Goal: Transaction & Acquisition: Obtain resource

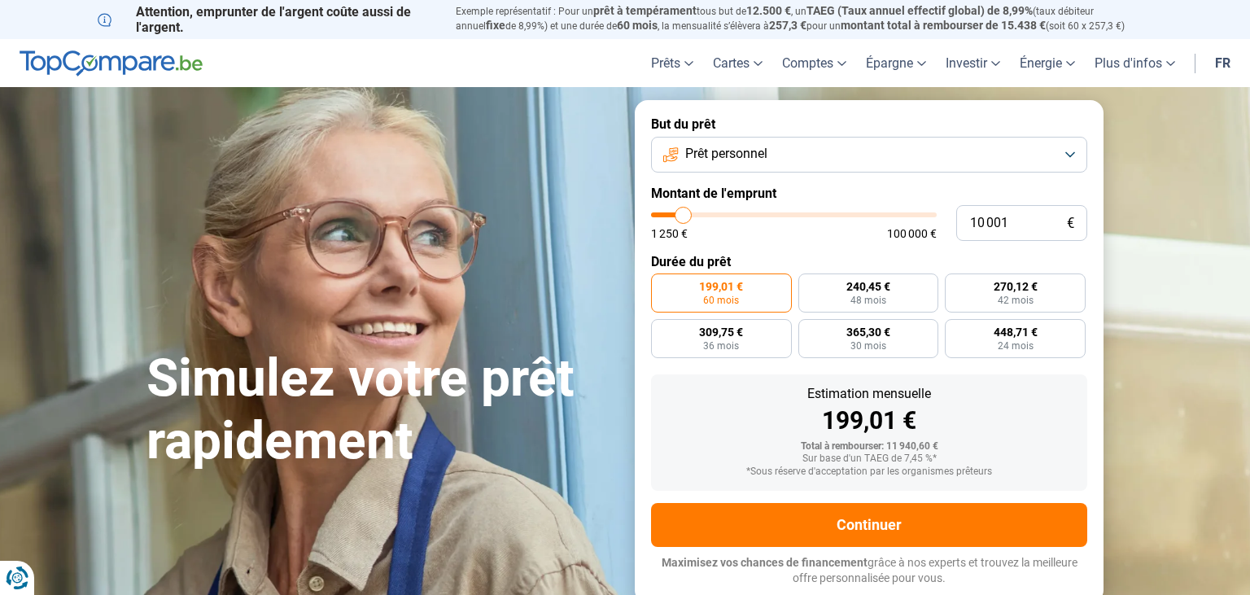
type input "9 250"
type input "9250"
type input "9 500"
type input "9500"
type input "9 750"
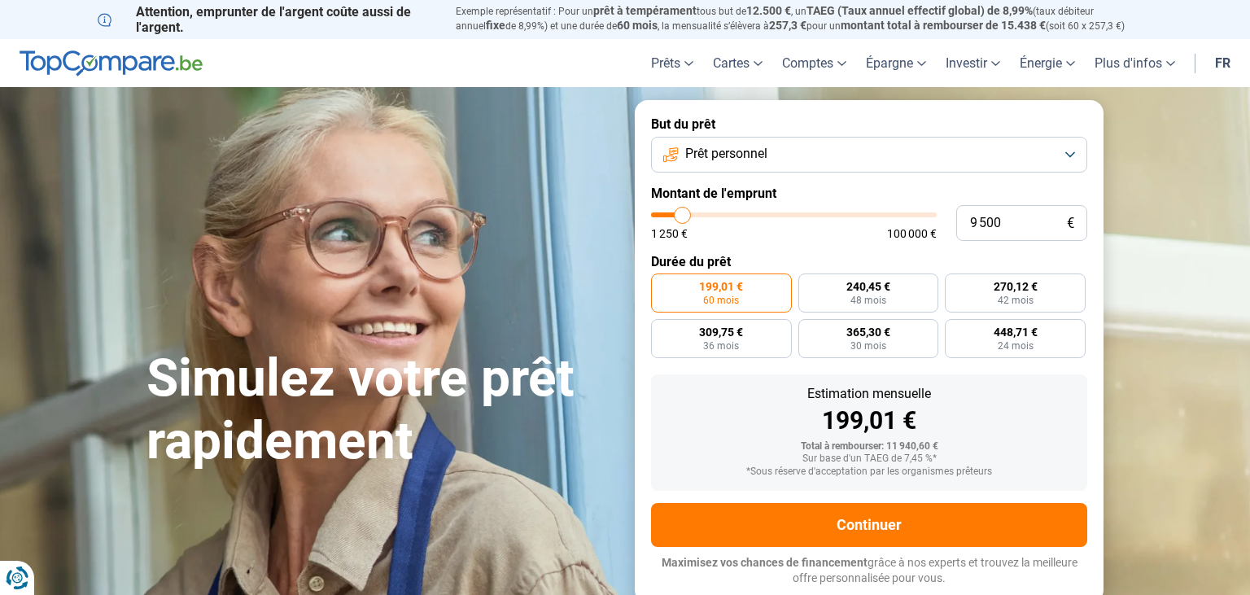
type input "9750"
type input "10 000"
type input "10000"
type input "10 250"
type input "10250"
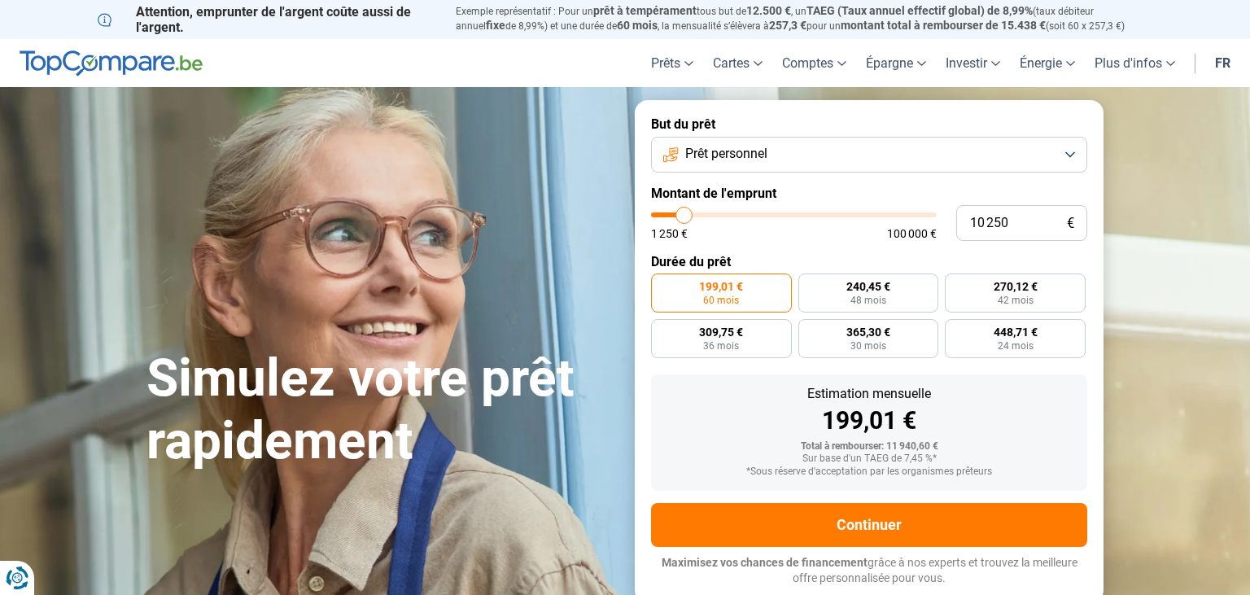
type input "10 500"
type input "10500"
type input "11 000"
type input "11000"
type input "12 000"
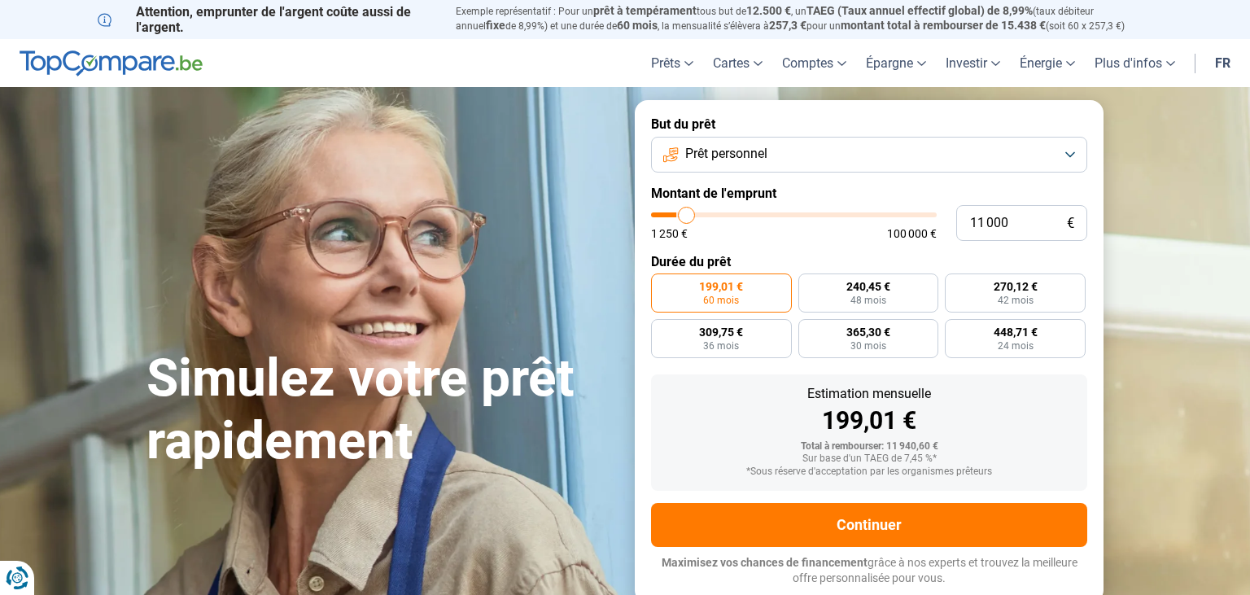
type input "12000"
type input "12 500"
type input "12500"
type input "13 000"
type input "13000"
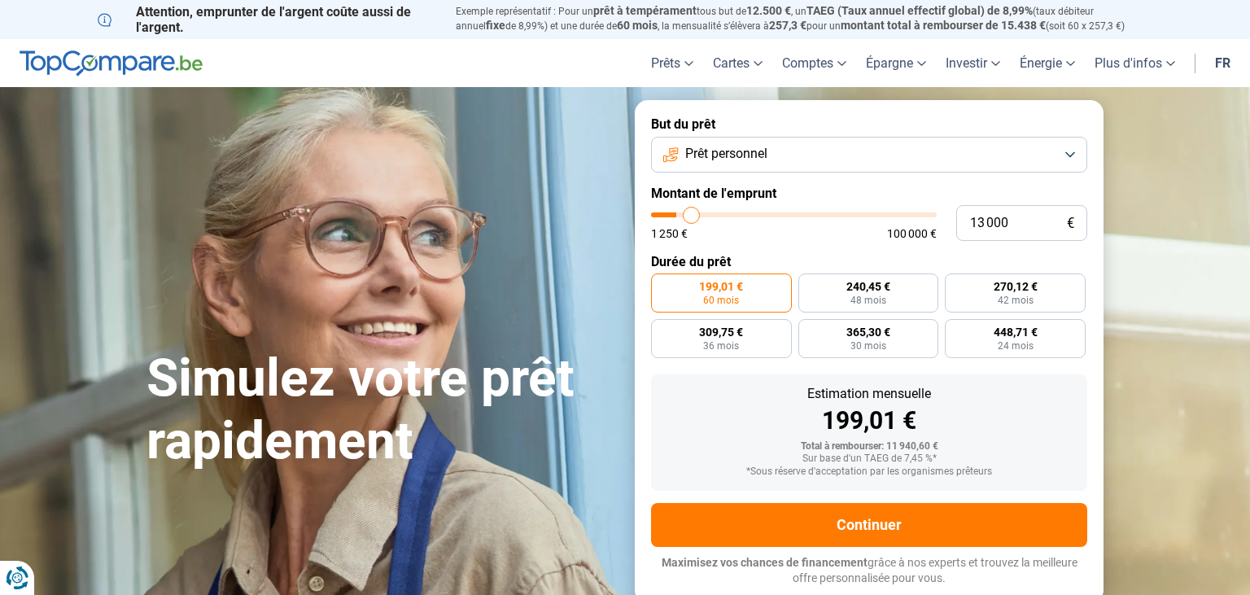
type input "14 250"
type input "14250"
type input "14 750"
type input "14750"
type input "15 250"
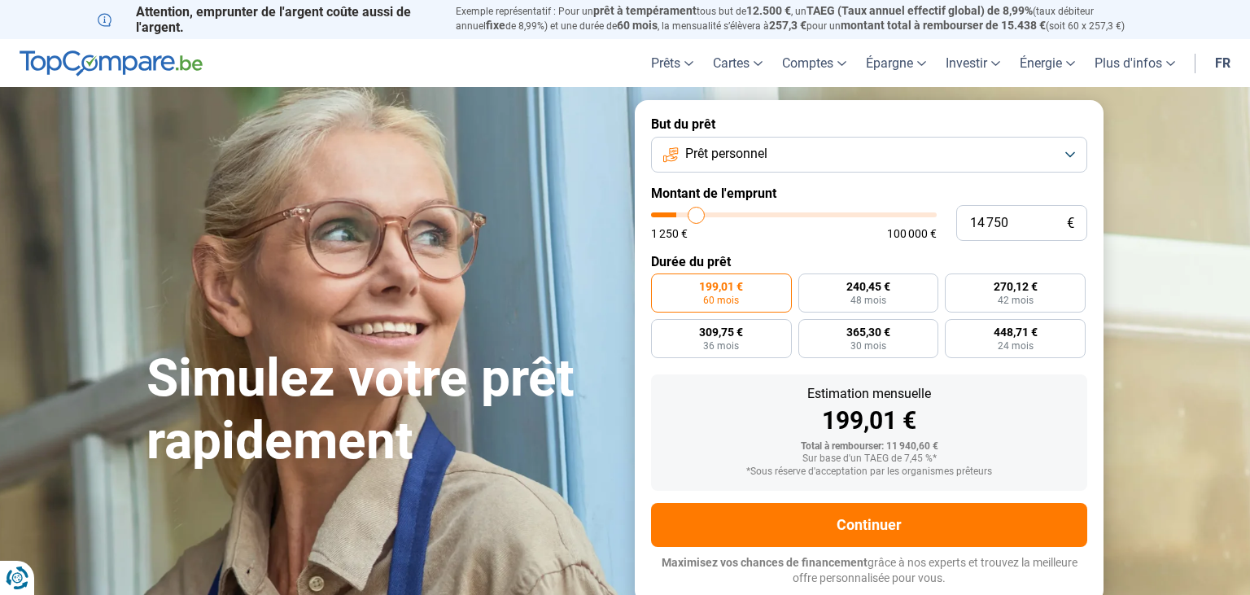
type input "15250"
type input "15 500"
type input "15500"
type input "15 750"
type input "15750"
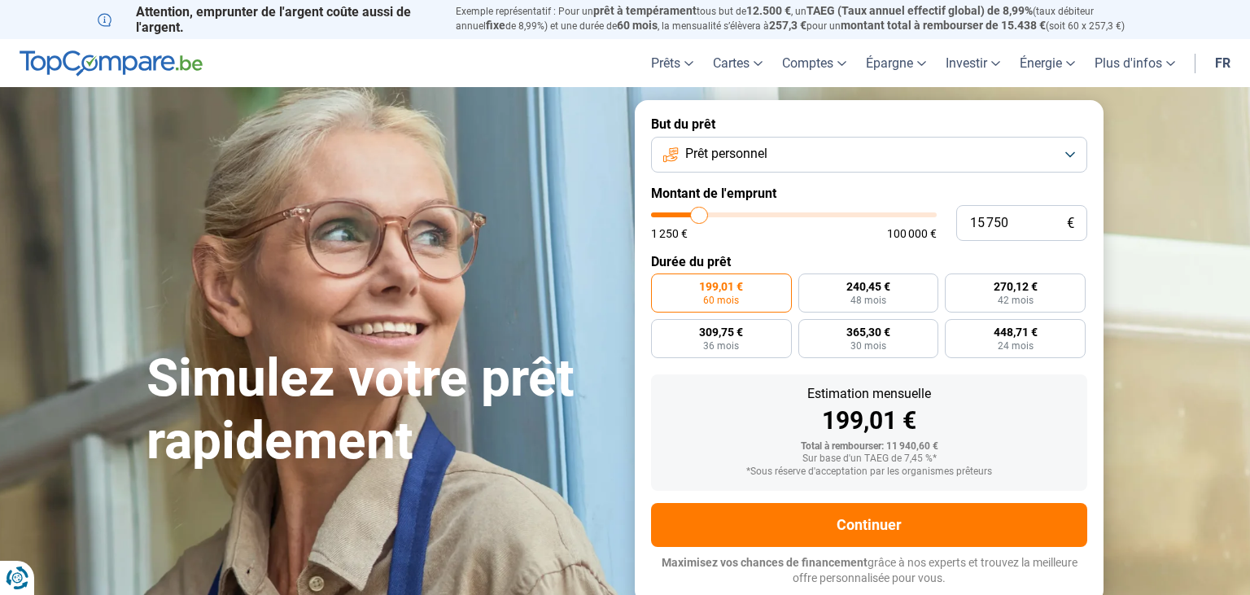
type input "16 000"
type input "16000"
type input "16 500"
type input "16500"
type input "17 000"
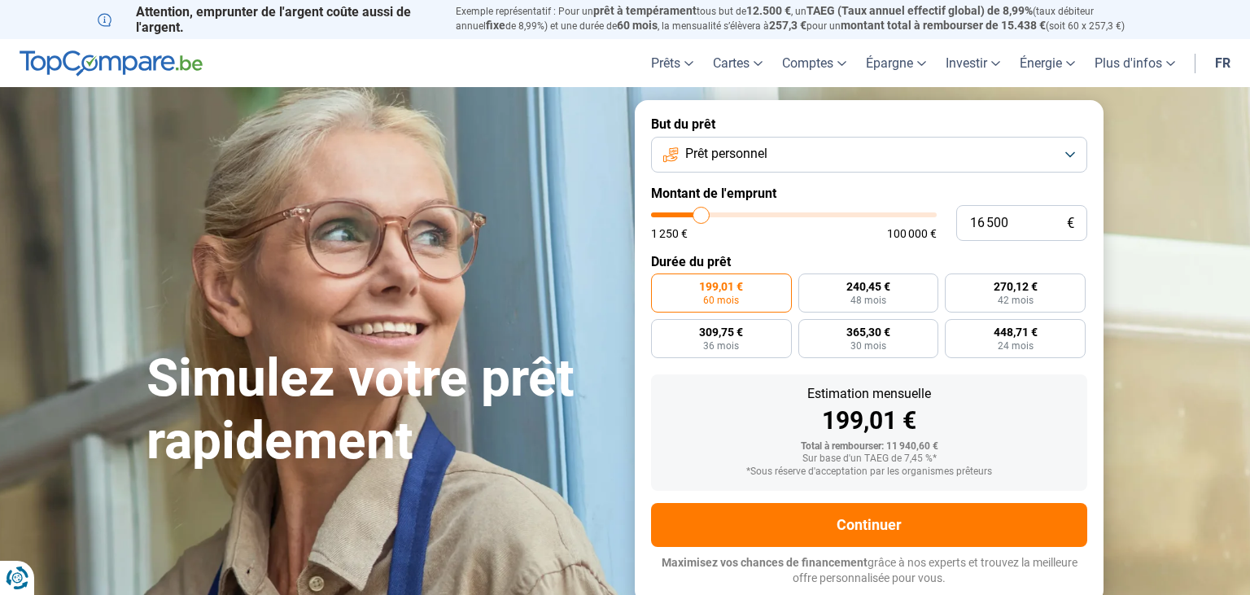
type input "17000"
type input "18 000"
type input "18000"
type input "19 500"
type input "19500"
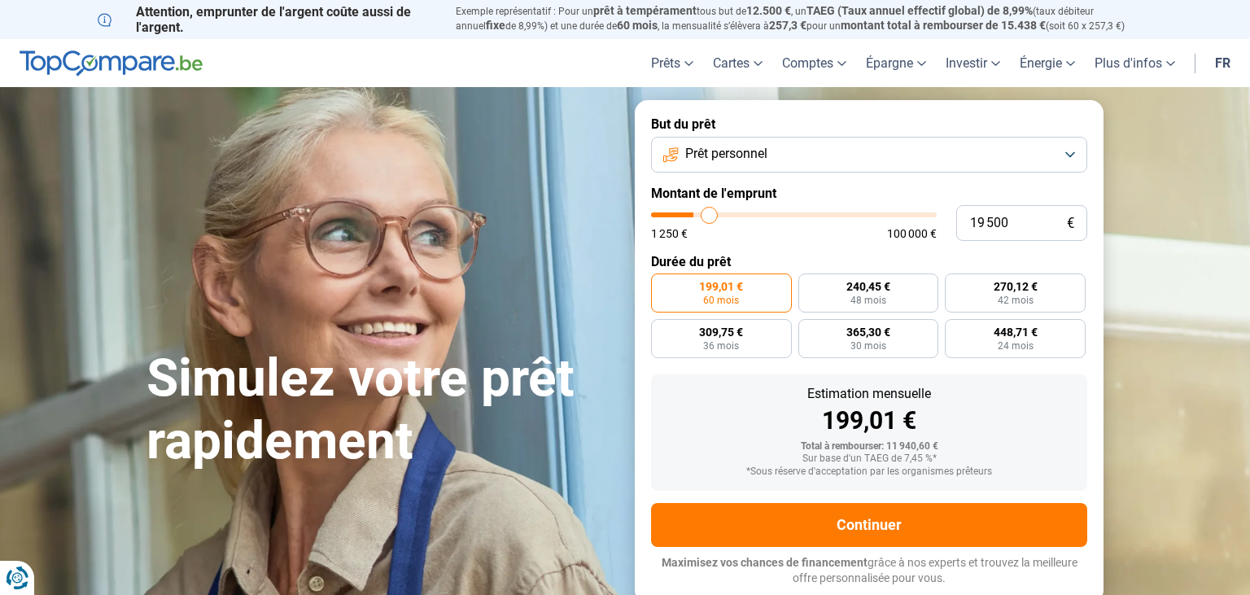
type input "20 500"
type input "20500"
type input "21 250"
type input "21250"
type input "21 750"
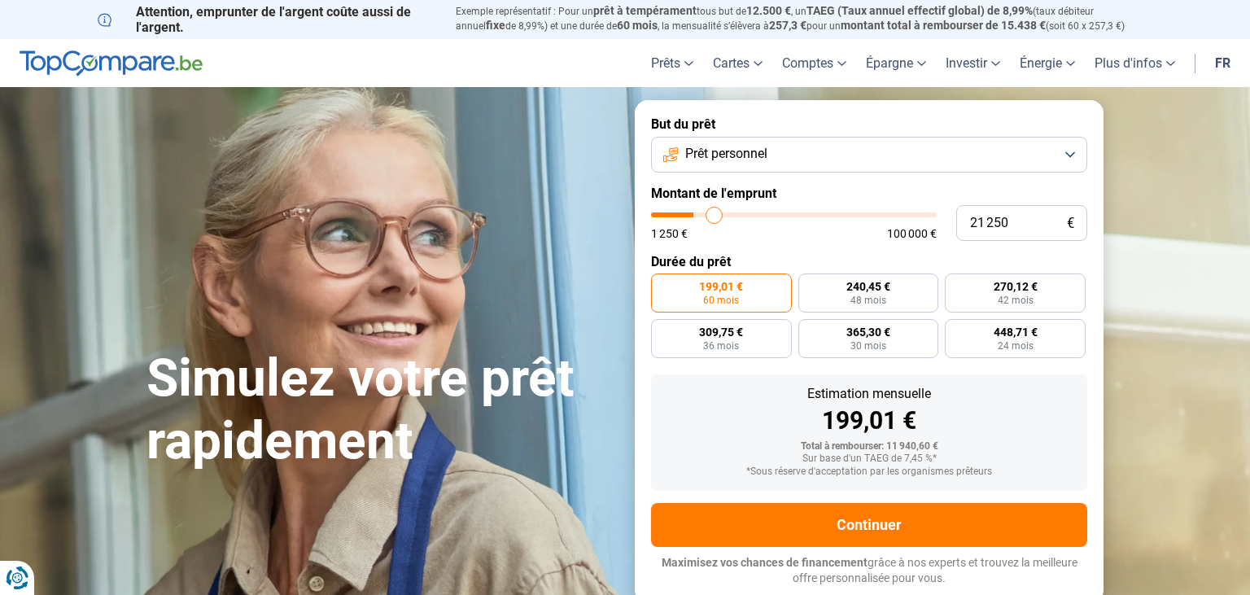
type input "21750"
type input "22 250"
type input "22250"
type input "22 000"
type input "22000"
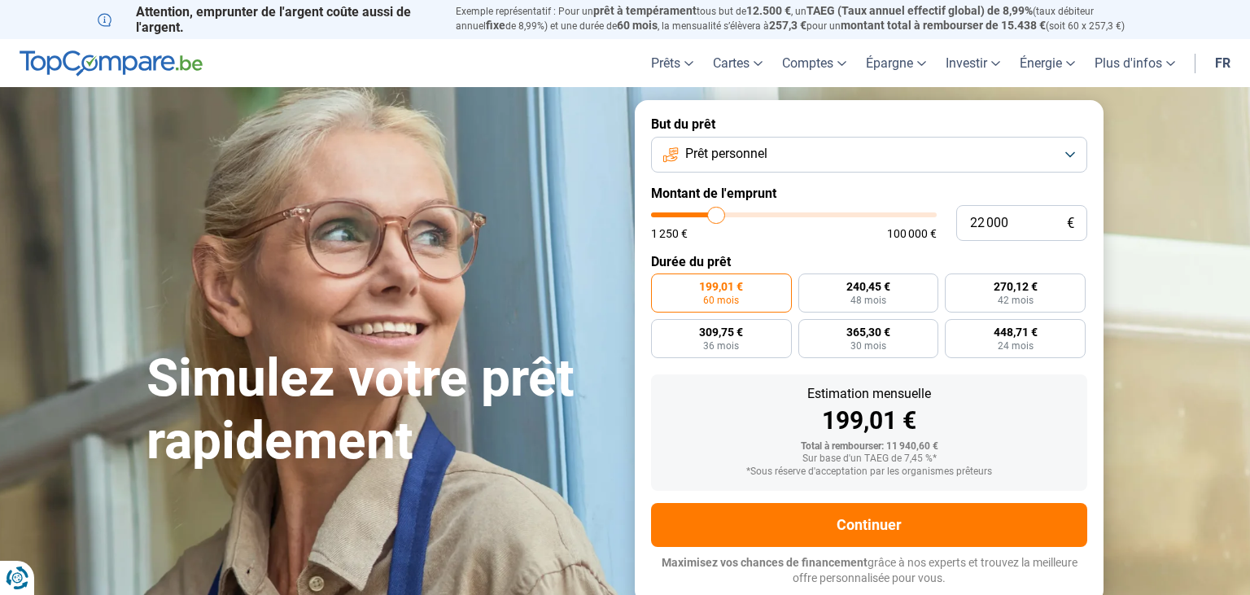
type input "21 500"
type input "21500"
type input "20 750"
type input "20750"
type input "19 750"
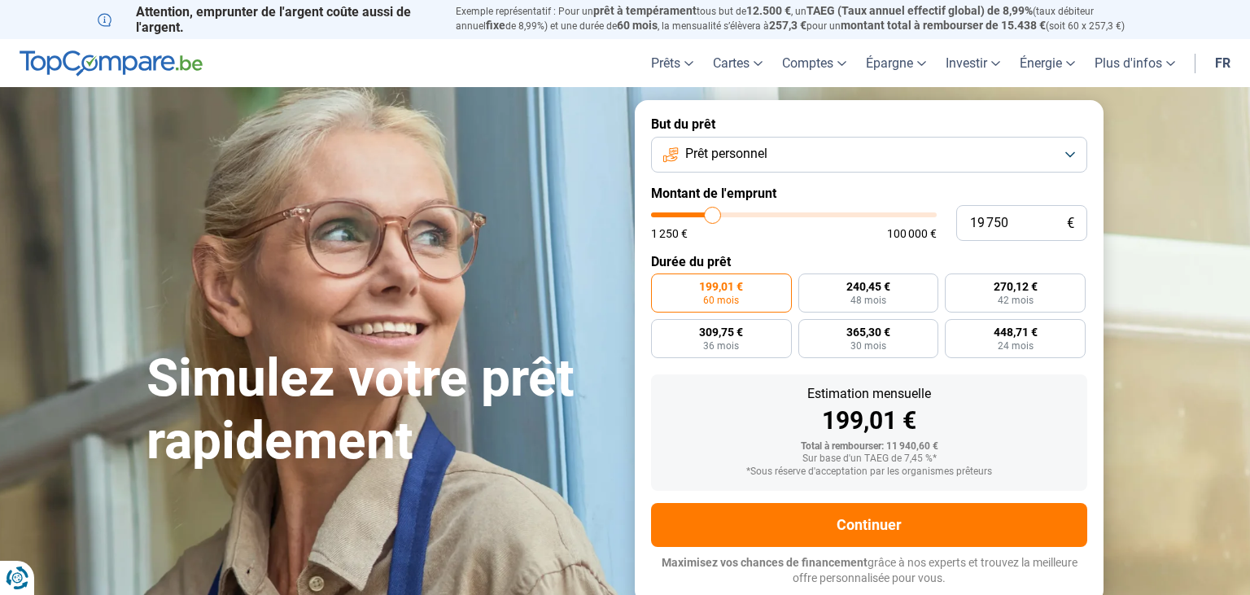
type input "19750"
type input "17 000"
type input "17000"
type input "16 750"
type input "16750"
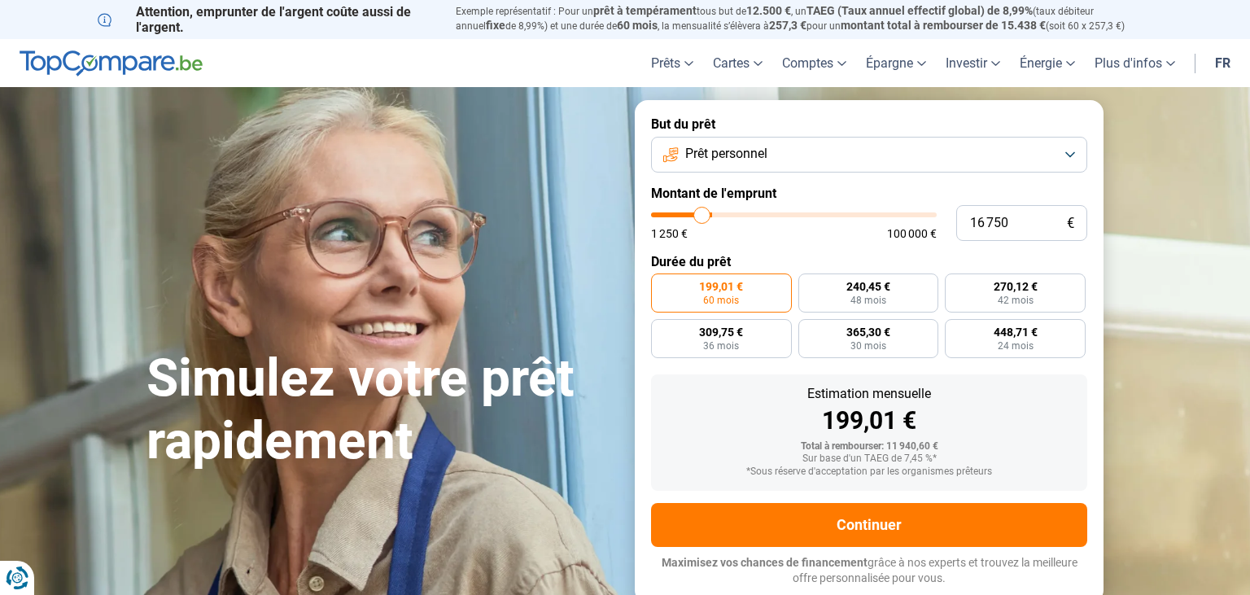
type input "16 000"
type input "16000"
type input "15 750"
type input "15750"
type input "15 000"
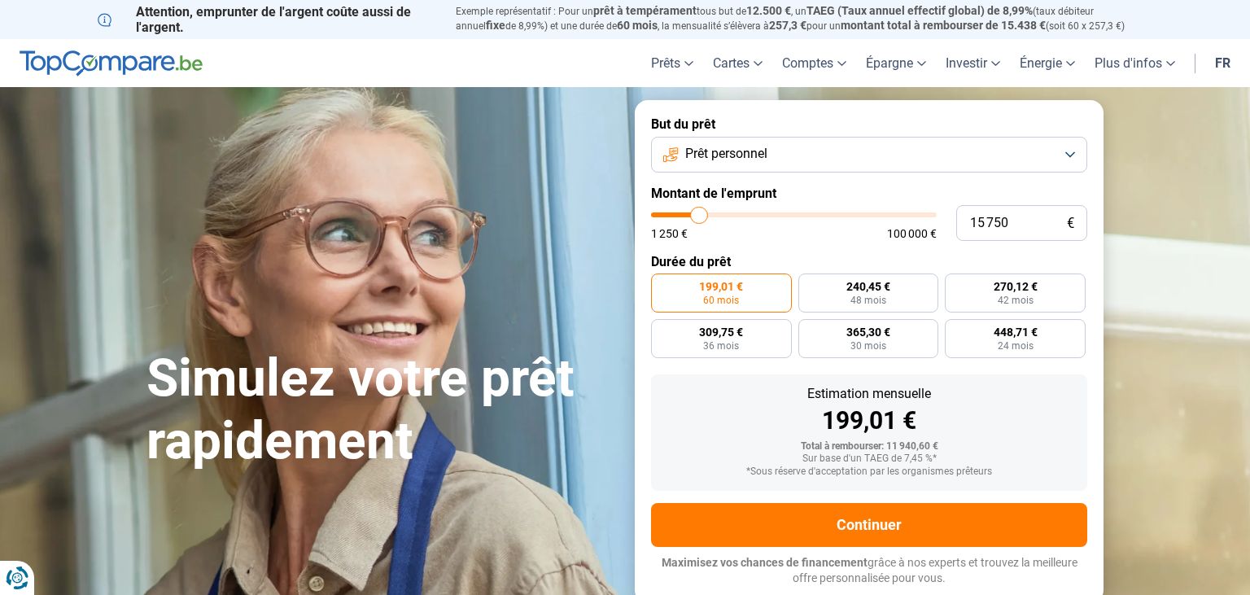
type input "15000"
type input "14 750"
type input "14750"
type input "14 500"
type input "14500"
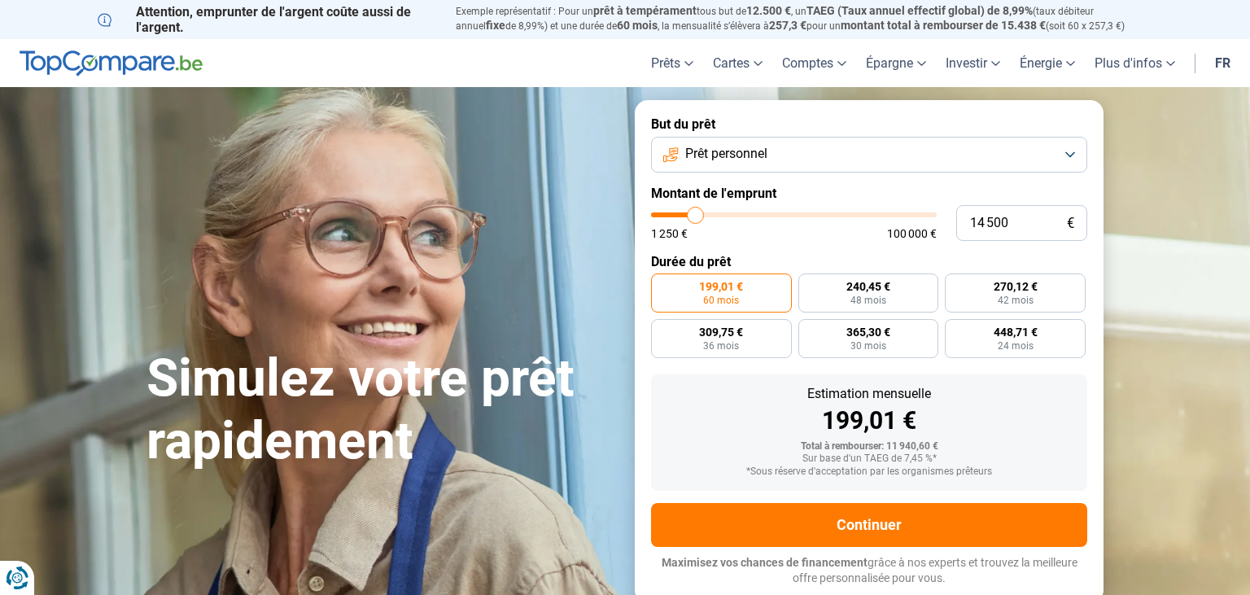
type input "14 000"
type input "14000"
type input "13 750"
type input "13750"
type input "13 500"
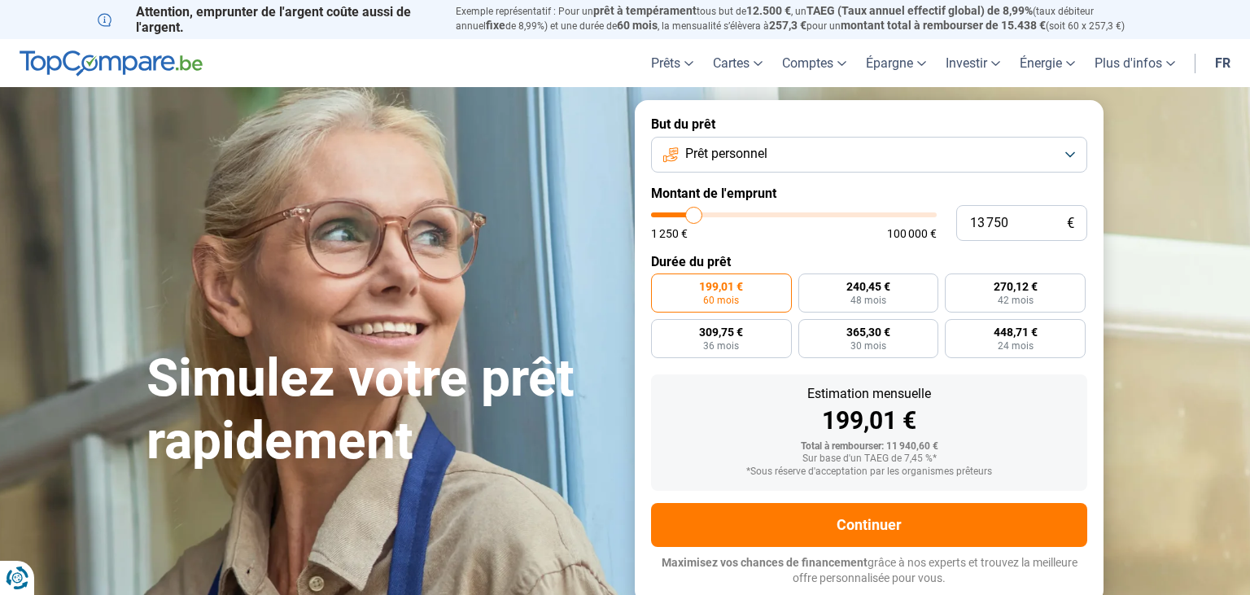
type input "13500"
type input "13 250"
type input "13250"
type input "13 000"
type input "13000"
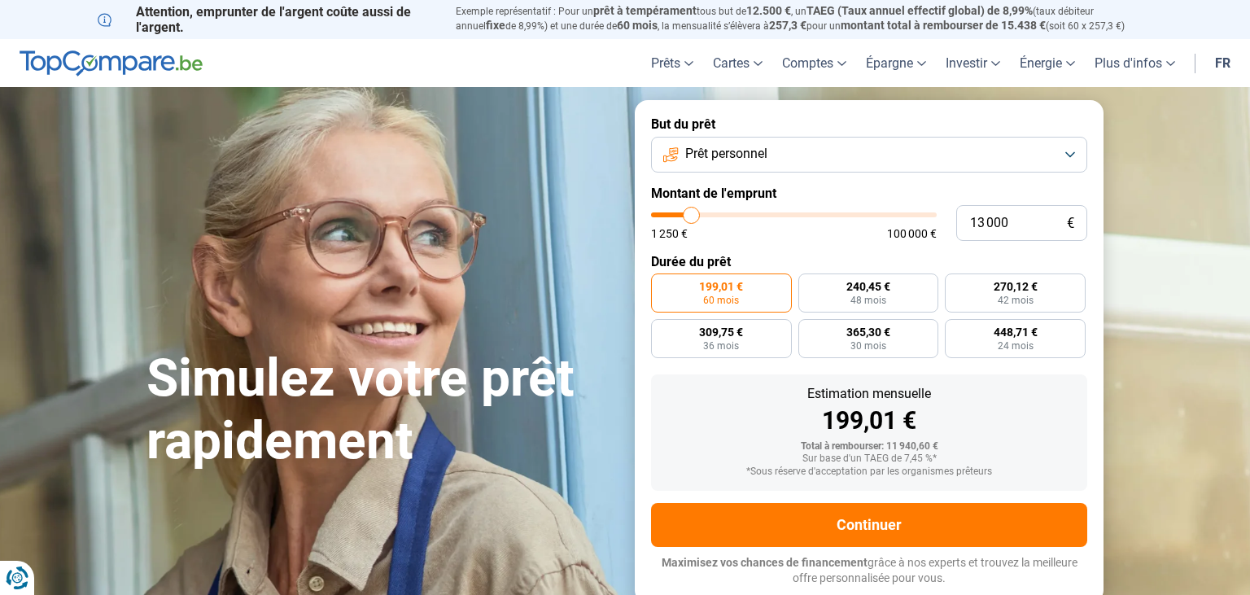
type input "12 750"
type input "12750"
type input "12 500"
type input "12500"
type input "12 250"
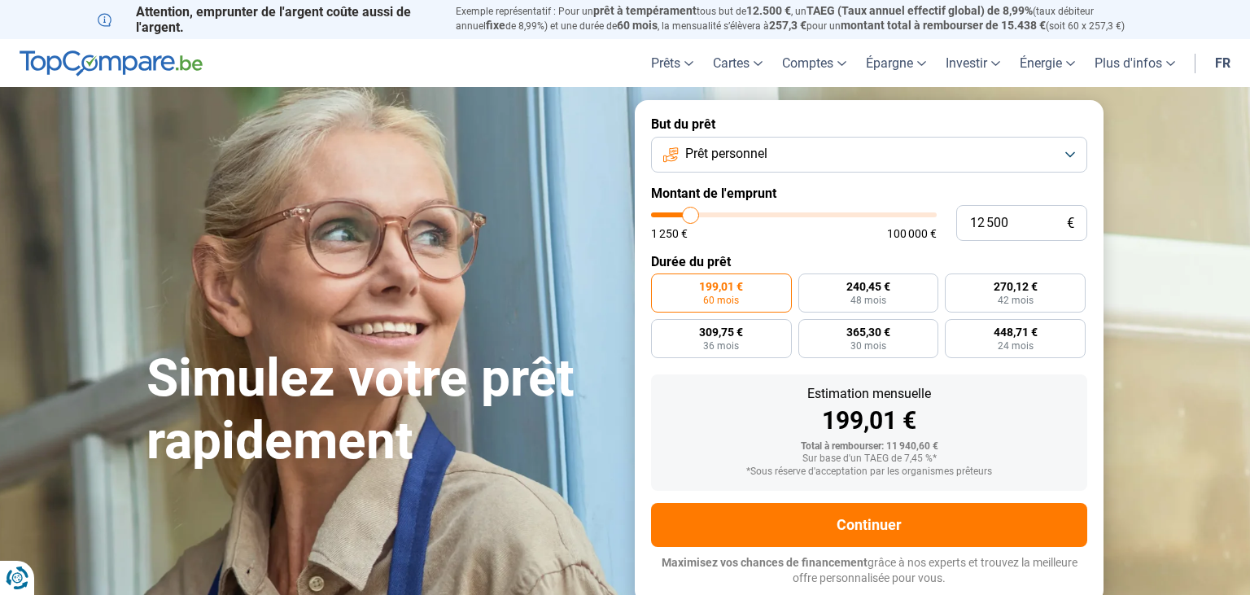
type input "12250"
type input "12 000"
type input "12000"
type input "11 750"
drag, startPoint x: 682, startPoint y: 212, endPoint x: 688, endPoint y: 218, distance: 9.2
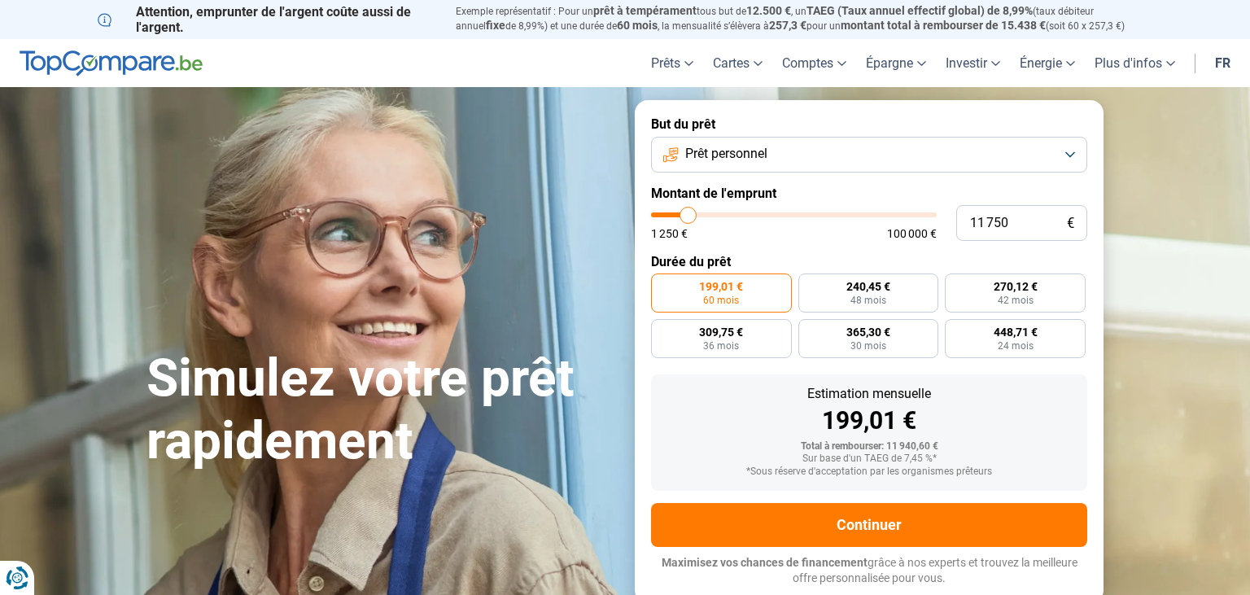
type input "11750"
click at [688, 217] on input "range" at bounding box center [794, 214] width 286 height 5
drag, startPoint x: 1012, startPoint y: 225, endPoint x: 961, endPoint y: 224, distance: 51.3
click at [961, 224] on input "11 750" at bounding box center [1021, 223] width 131 height 36
type input "3"
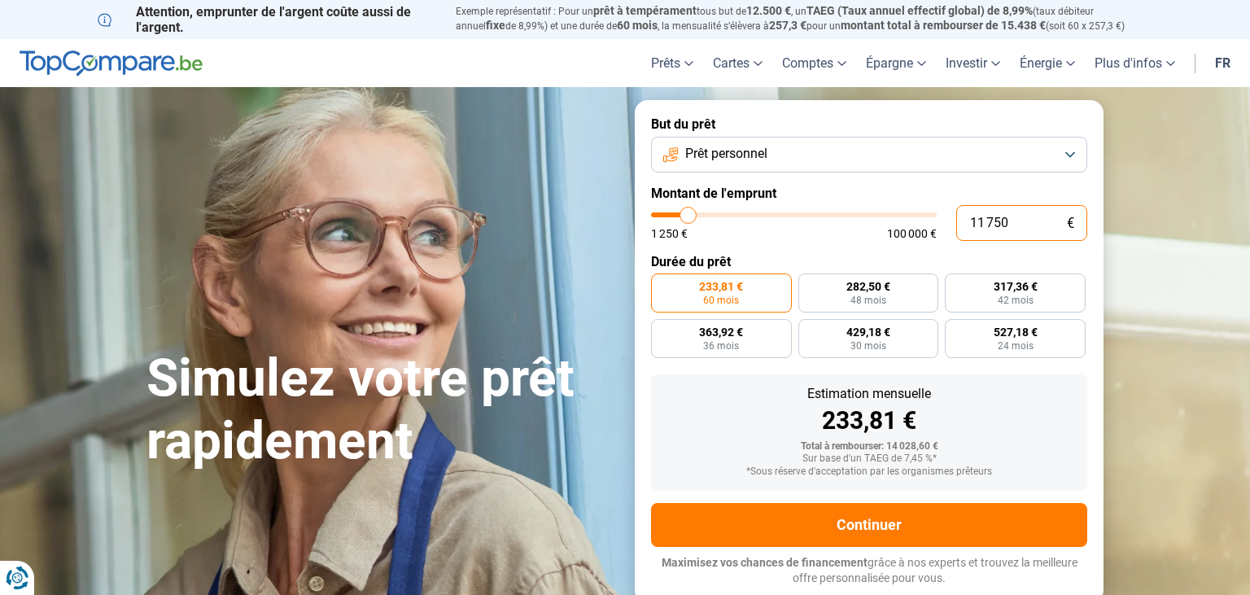
type input "1250"
type input "30"
type input "1250"
type input "300"
type input "1250"
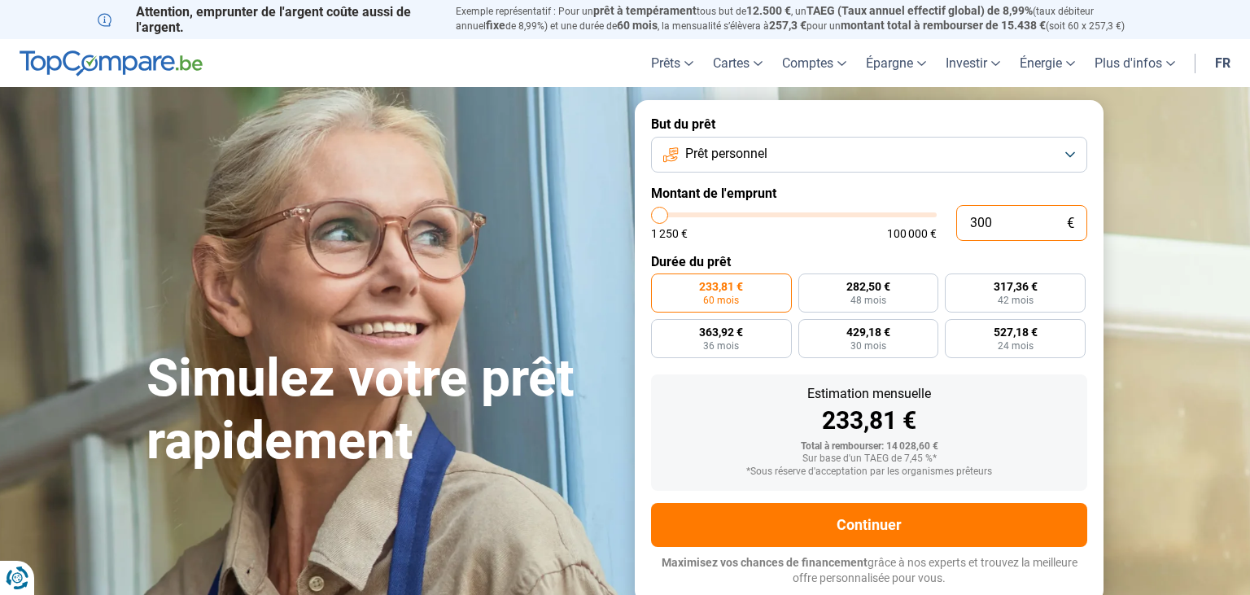
type input "3 000"
type input "3000"
radio input "true"
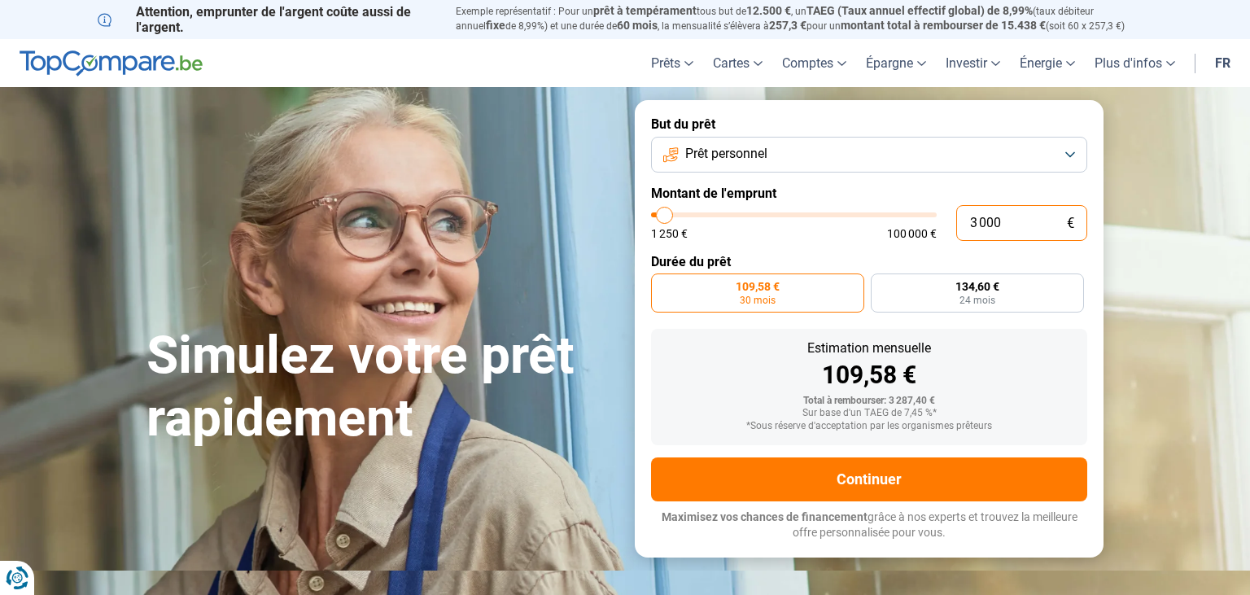
type input "3 000"
click at [841, 238] on div "1 250 € 100 000 €" at bounding box center [794, 233] width 286 height 11
click at [974, 285] on span "134,60 €" at bounding box center [977, 286] width 44 height 11
click at [881, 284] on input "134,60 € 24 mois" at bounding box center [876, 278] width 11 height 11
radio input "true"
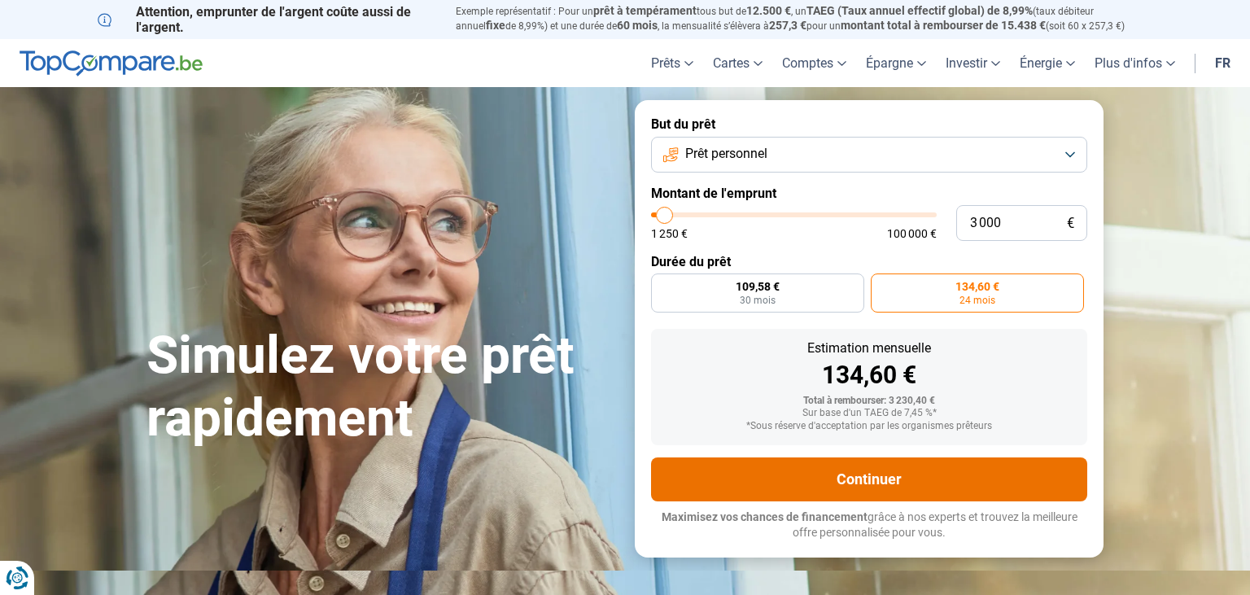
click at [864, 478] on button "Continuer" at bounding box center [869, 479] width 436 height 44
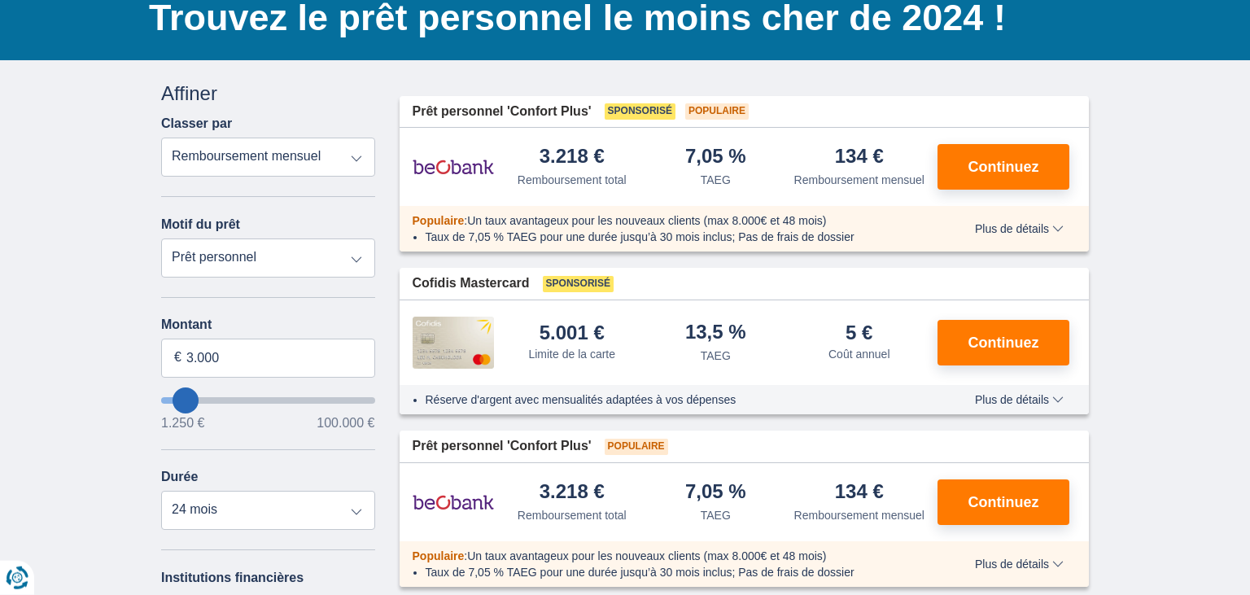
scroll to position [85, 0]
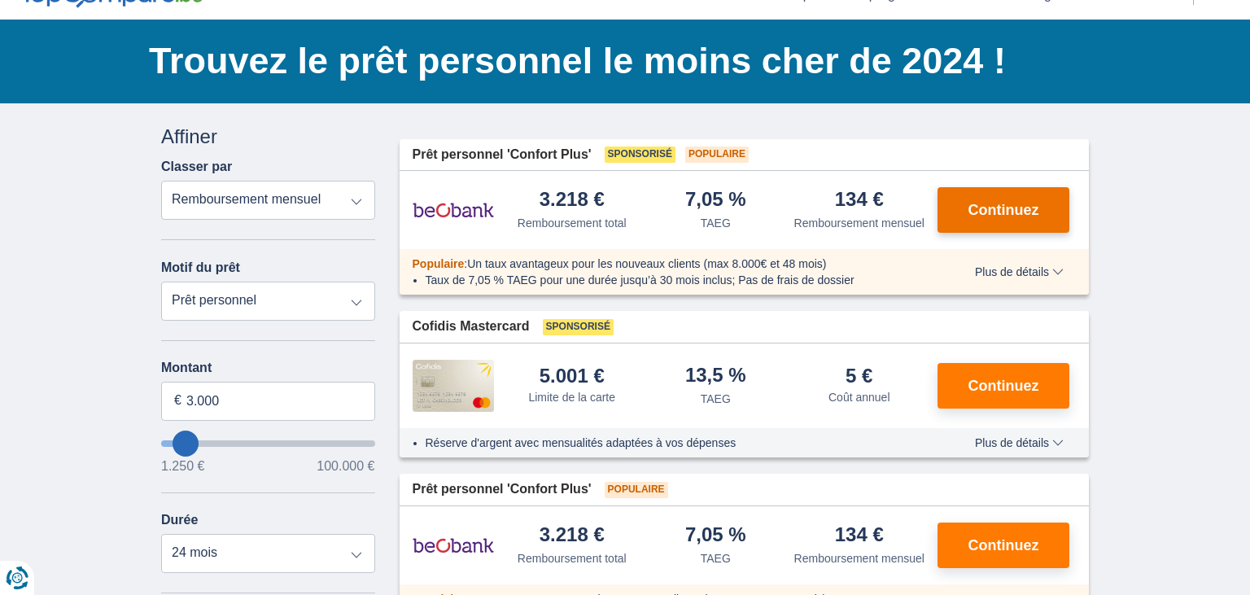
click at [991, 206] on span "Continuez" at bounding box center [1003, 210] width 71 height 15
